Goal: Task Accomplishment & Management: Manage account settings

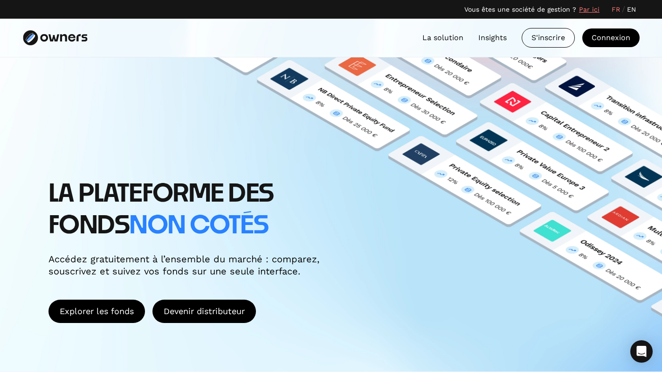
click at [401, 201] on div "LA PLATEFORME DES FONDS non cotés Accédez gratuitement à l’ensemble du marché :…" at bounding box center [331, 214] width 662 height 314
click at [644, 349] on icon "Open Intercom Messenger" at bounding box center [641, 351] width 11 height 12
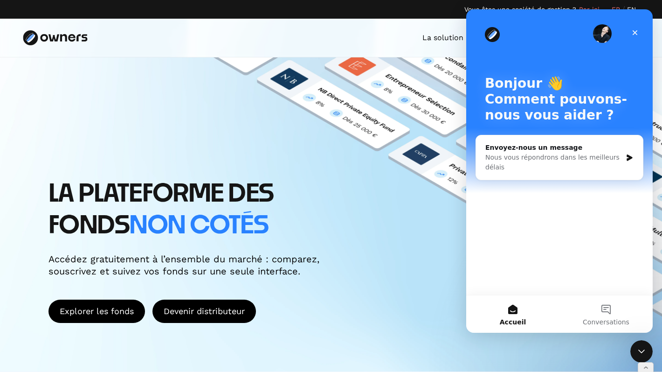
click at [601, 27] on img "Intercom Messenger" at bounding box center [602, 33] width 19 height 19
click at [635, 35] on icon "Fermer" at bounding box center [634, 32] width 7 height 7
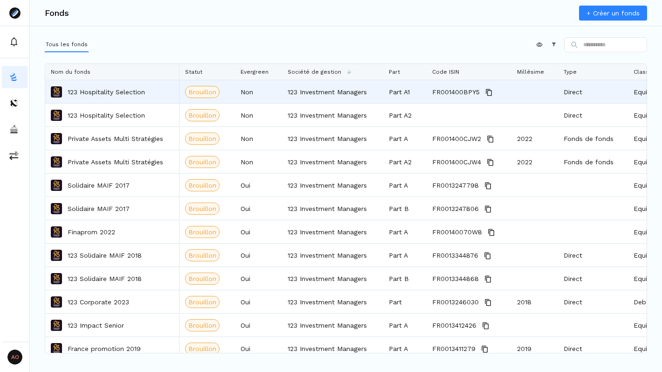
click at [108, 93] on p "123 Hospitality Selection" at bounding box center [106, 91] width 77 height 9
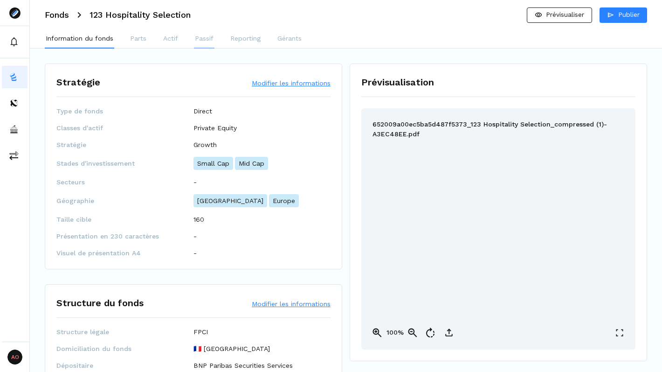
click at [208, 41] on p "Passif" at bounding box center [204, 39] width 19 height 10
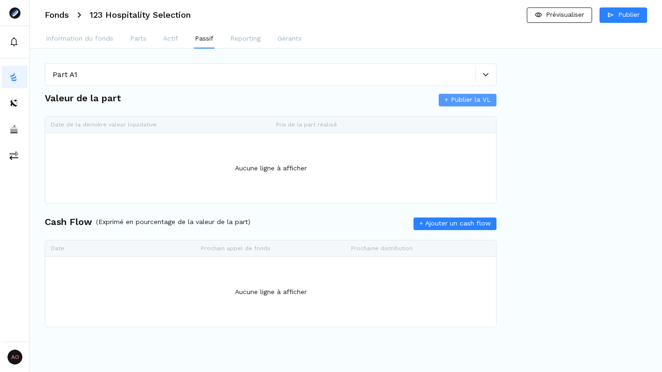
click at [463, 99] on span "+ Publier la VL" at bounding box center [467, 100] width 47 height 10
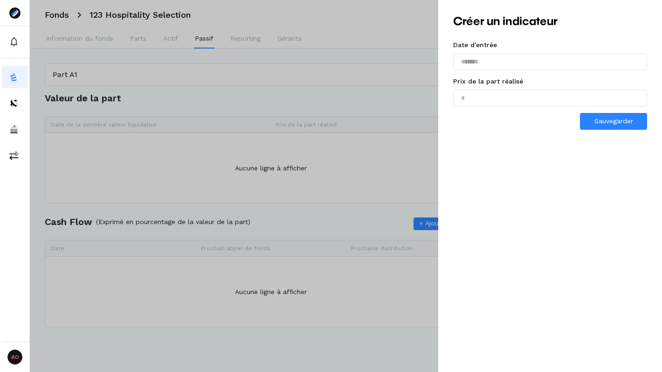
click at [359, 140] on div at bounding box center [331, 186] width 662 height 372
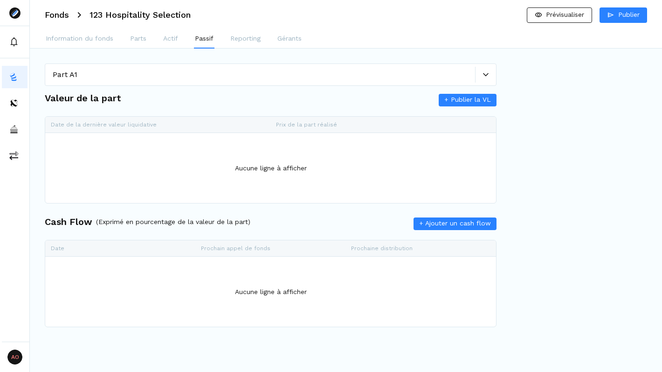
click at [455, 216] on div "Cash Flow (Exprimé en pourcentage de la valeur de la part) + Ajouter un cash fl…" at bounding box center [271, 226] width 452 height 25
click at [455, 224] on span "+ Ajouter un cash flow" at bounding box center [455, 223] width 72 height 10
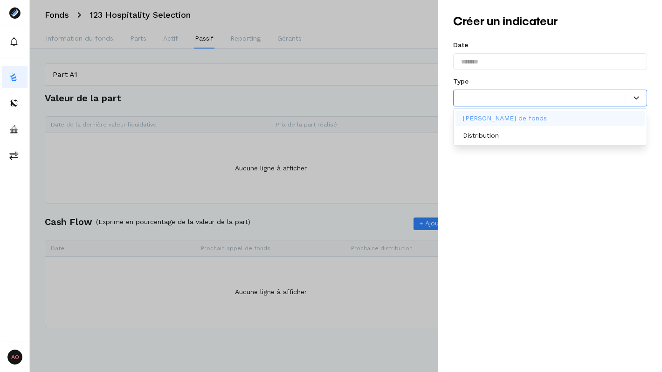
click at [489, 97] on div at bounding box center [543, 98] width 165 height 10
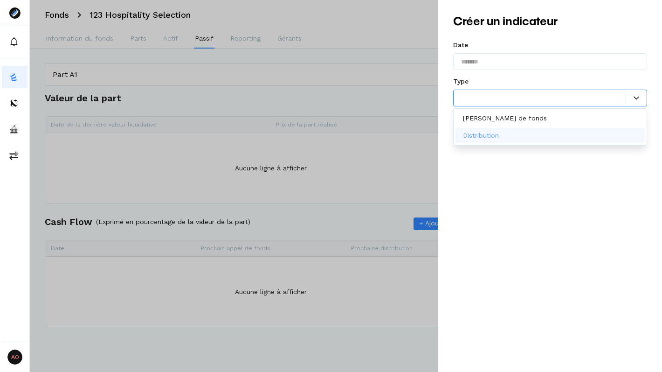
click at [487, 138] on p "Distribution" at bounding box center [481, 136] width 36 height 10
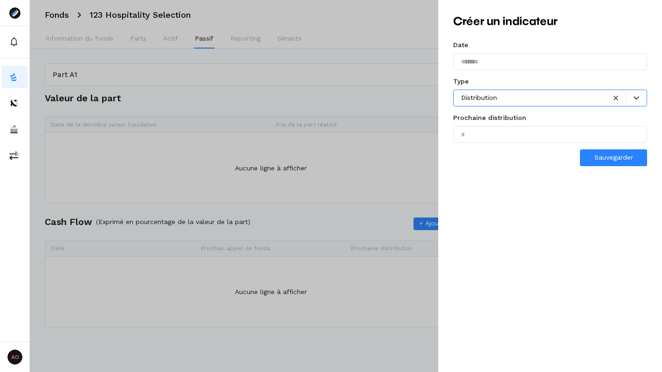
click at [502, 100] on div at bounding box center [533, 98] width 145 height 10
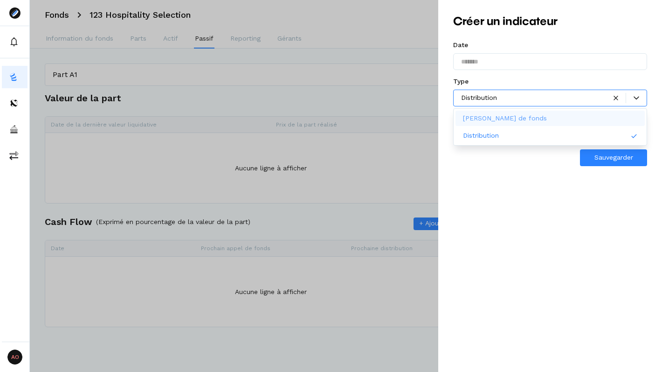
click at [500, 114] on p "Appel de fonds" at bounding box center [505, 118] width 84 height 10
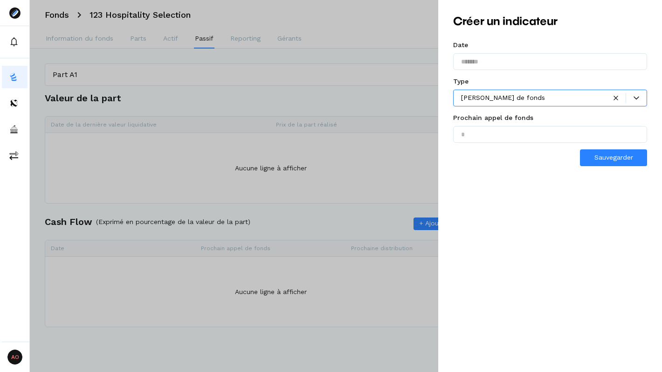
click at [508, 98] on div at bounding box center [533, 98] width 145 height 10
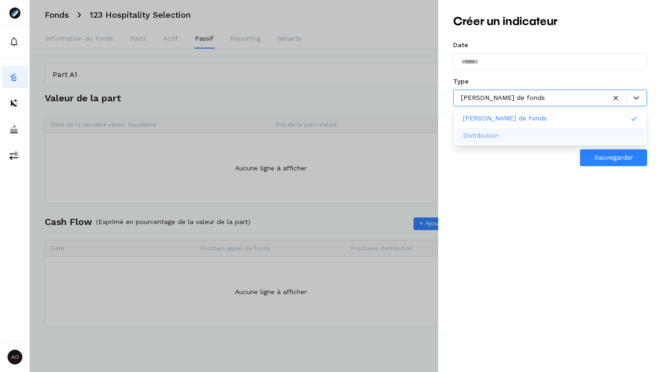
click at [510, 135] on div "Distribution" at bounding box center [550, 135] width 189 height 15
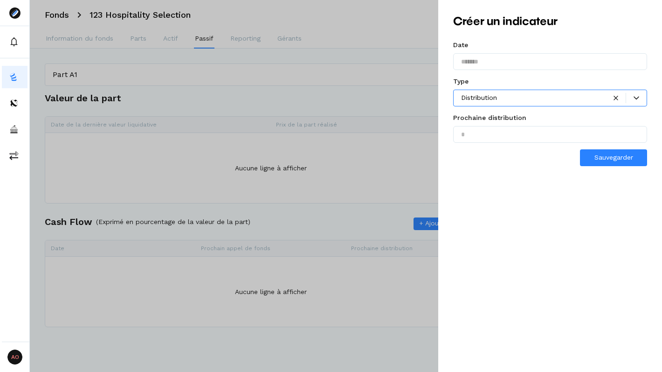
click at [509, 106] on div "Distribution" at bounding box center [550, 98] width 194 height 17
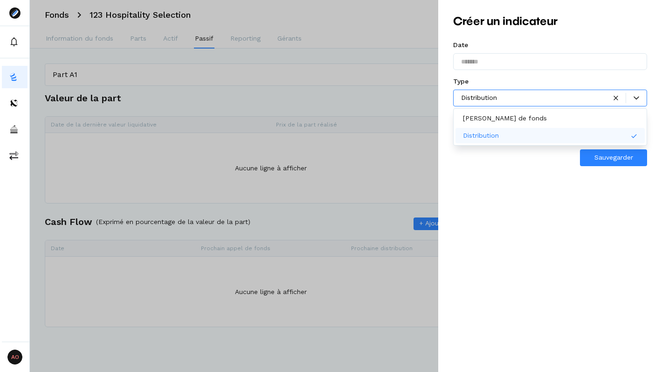
click at [630, 138] on div "Distribution" at bounding box center [550, 135] width 189 height 15
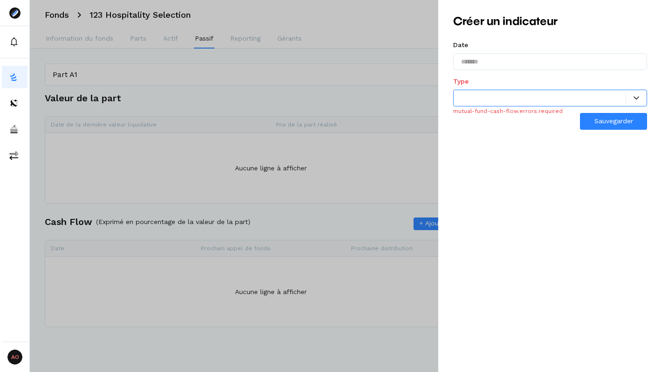
click at [351, 57] on div at bounding box center [331, 186] width 662 height 372
